Goal: Information Seeking & Learning: Understand process/instructions

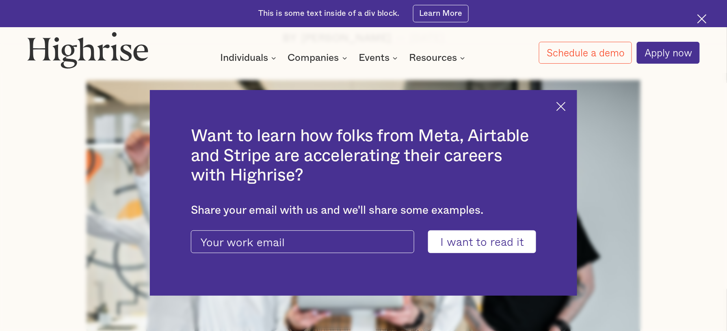
scroll to position [333, 0]
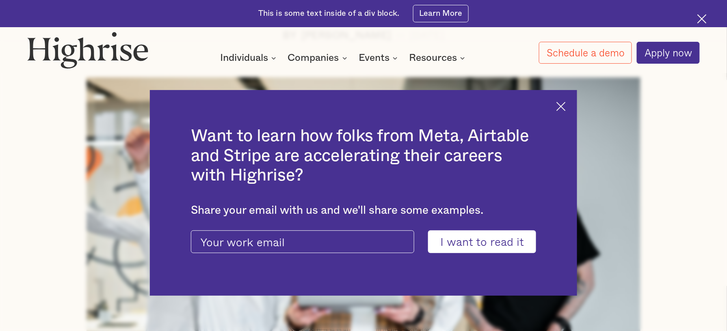
click at [564, 105] on img at bounding box center [560, 106] width 9 height 9
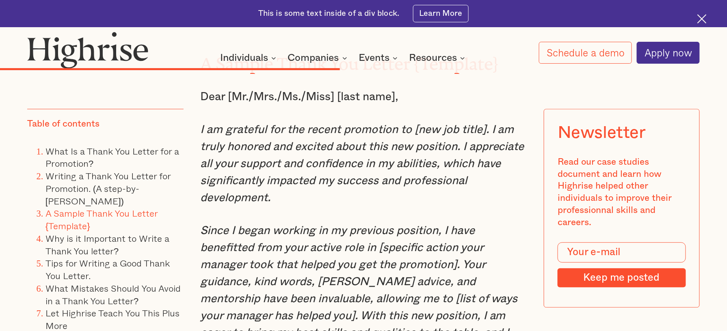
scroll to position [3870, 0]
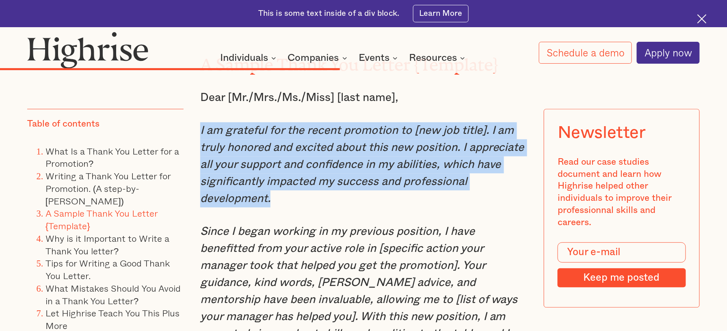
drag, startPoint x: 194, startPoint y: 163, endPoint x: 382, endPoint y: 228, distance: 198.8
click at [382, 228] on div "“We learned about gratitude and humility - that so many people had a hand in ou…" at bounding box center [363, 162] width 672 height 6546
copy em "I am grateful for the recent promotion to [new job title]. I am truly honored a…"
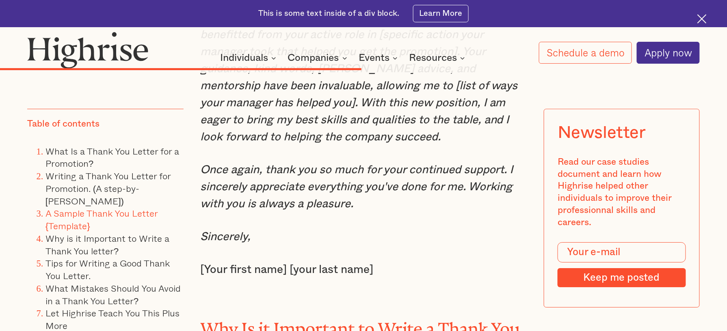
scroll to position [4084, 0]
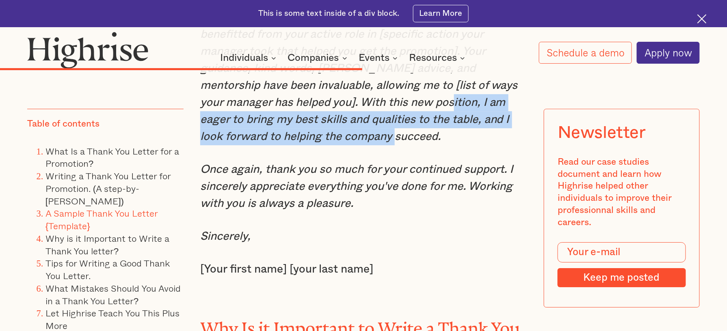
drag, startPoint x: 391, startPoint y: 137, endPoint x: 357, endPoint y: 168, distance: 46.0
click at [357, 142] on em "Since I began working in my previous position, I have benefitted from your acti…" at bounding box center [358, 76] width 317 height 131
drag, startPoint x: 357, startPoint y: 168, endPoint x: 395, endPoint y: 177, distance: 39.3
click at [395, 145] on p "Since I began working in my previous position, I have benefitted from your acti…" at bounding box center [363, 77] width 326 height 136
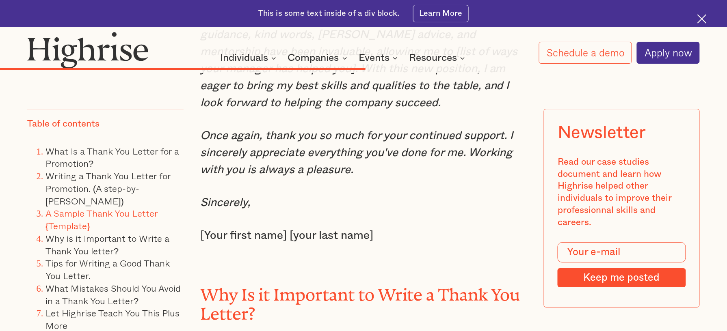
scroll to position [4118, 0]
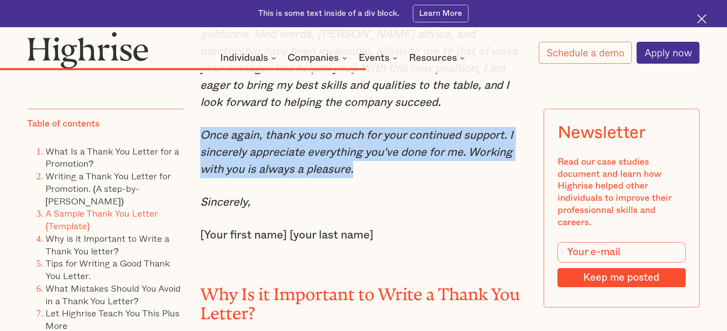
drag, startPoint x: 196, startPoint y: 170, endPoint x: 371, endPoint y: 203, distance: 177.5
copy em "Once again, thank you so much for your continued support. I sincerely appreciat…"
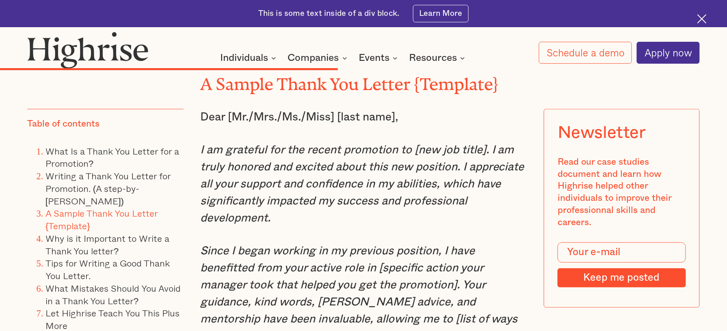
scroll to position [3851, 0]
click at [69, 182] on li "Writing a Thank You Letter for Promotion. (A step-by-[PERSON_NAME])" at bounding box center [114, 188] width 138 height 37
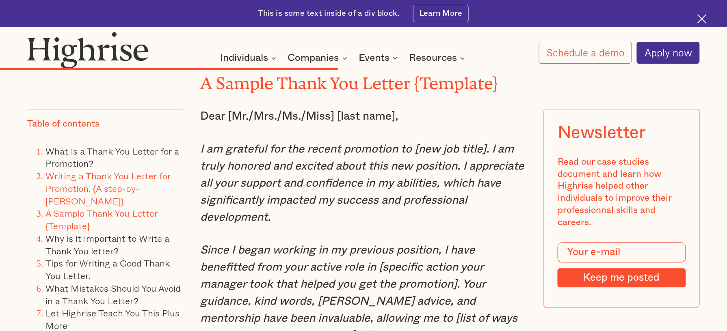
click at [65, 189] on link "Writing a Thank You Letter for Promotion. (A step-by-[PERSON_NAME])" at bounding box center [107, 188] width 125 height 39
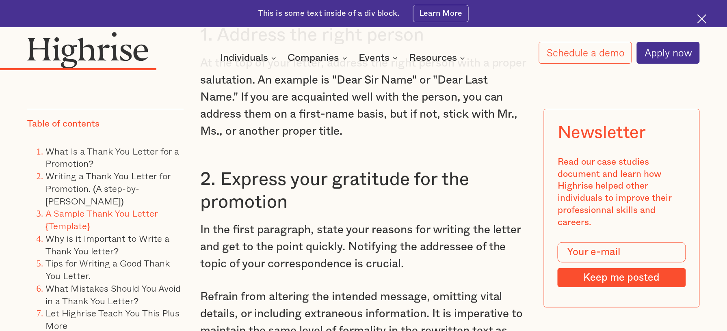
scroll to position [2110, 0]
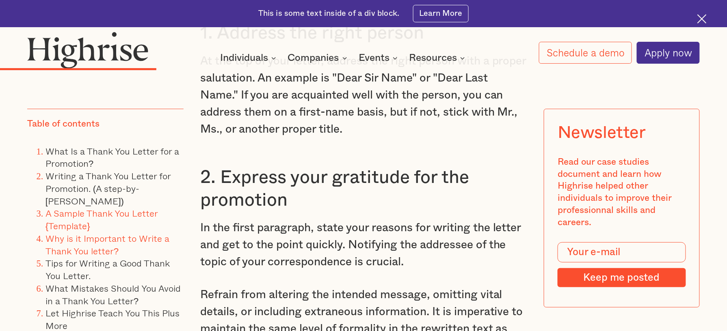
click at [72, 240] on link "Why is it Important to Write a Thank You letter?" at bounding box center [107, 244] width 124 height 27
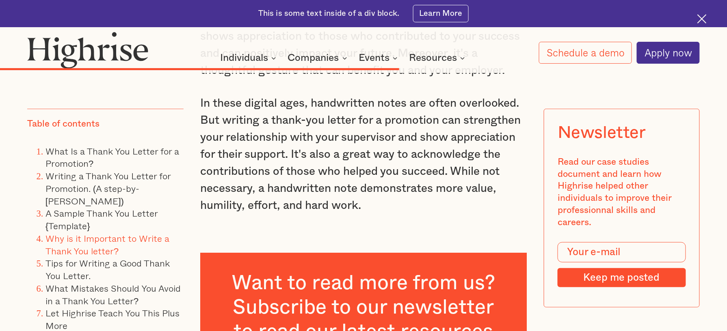
scroll to position [4440, 0]
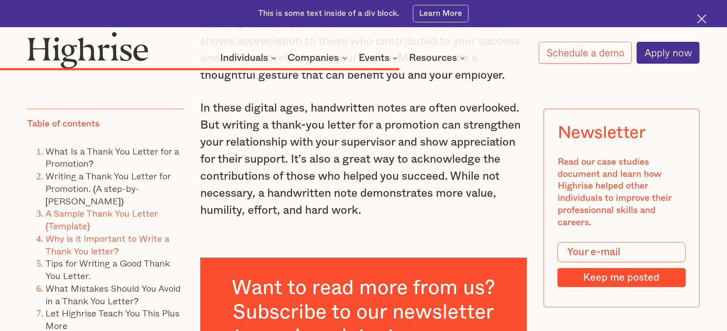
click at [123, 215] on link "A Sample Thank You Letter {Template}" at bounding box center [101, 220] width 112 height 27
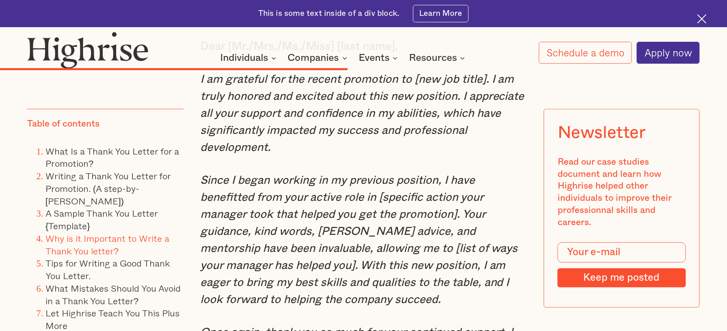
scroll to position [3916, 0]
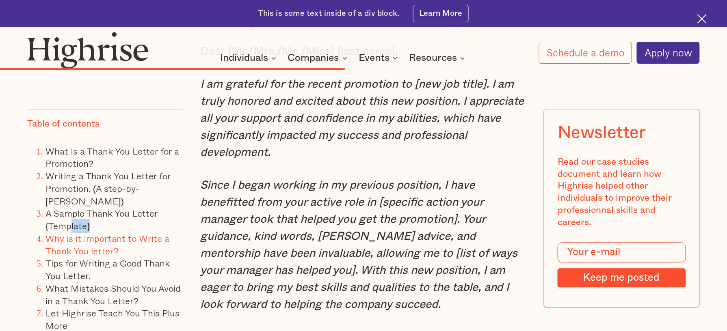
drag, startPoint x: 101, startPoint y: 226, endPoint x: 72, endPoint y: 221, distance: 30.0
click at [72, 221] on li "A Sample Thank You Letter {Template}" at bounding box center [114, 220] width 138 height 25
drag, startPoint x: 72, startPoint y: 221, endPoint x: 156, endPoint y: 218, distance: 84.5
click at [156, 218] on link "A Sample Thank You Letter {Template}" at bounding box center [101, 220] width 112 height 27
drag, startPoint x: 179, startPoint y: 210, endPoint x: 56, endPoint y: 215, distance: 123.5
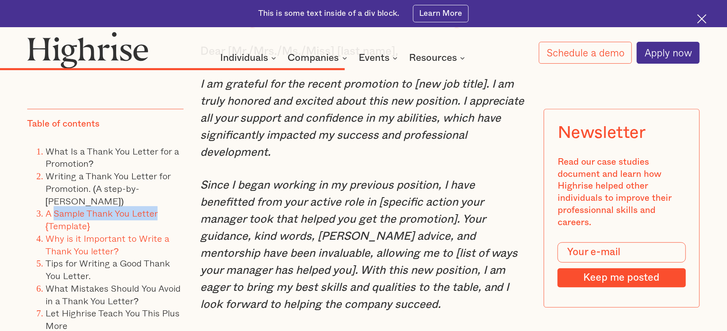
click at [56, 215] on li "A Sample Thank You Letter {Template}" at bounding box center [114, 220] width 138 height 25
copy link "Sample Thank You Letter"
